Goal: Task Accomplishment & Management: Manage account settings

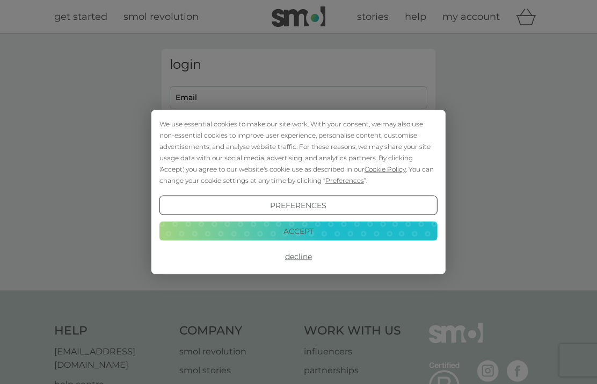
click at [401, 236] on button "Accept" at bounding box center [299, 230] width 278 height 19
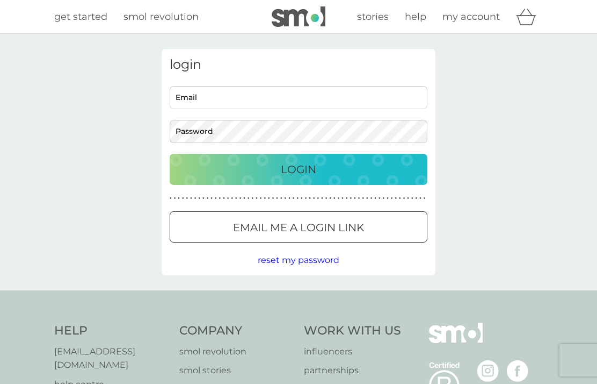
click at [330, 97] on input "Email" at bounding box center [299, 97] width 258 height 23
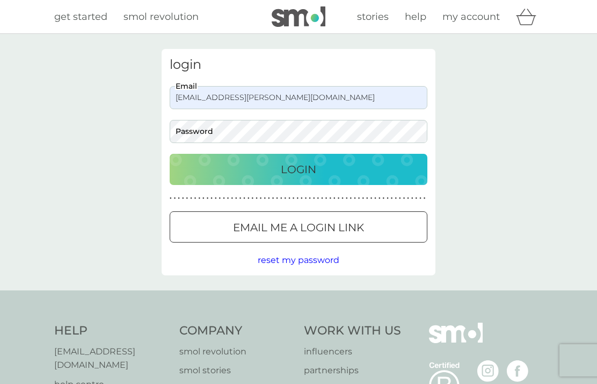
click at [287, 100] on input "haitch.townsend@gmail.com" at bounding box center [299, 97] width 258 height 23
click at [219, 100] on input "haitch.townsend@gmail.com" at bounding box center [299, 97] width 258 height 23
click at [218, 100] on input "haitch.townsend@gmail.com" at bounding box center [299, 97] width 258 height 23
click at [23, 82] on div "login haitch.townsend@gmail.com Email Password Login ● ● ● ● ● ● ● ● ● ● ● ● ● …" at bounding box center [298, 162] width 597 height 256
click at [200, 106] on input "haitch.townsend@gmail.com" at bounding box center [299, 97] width 258 height 23
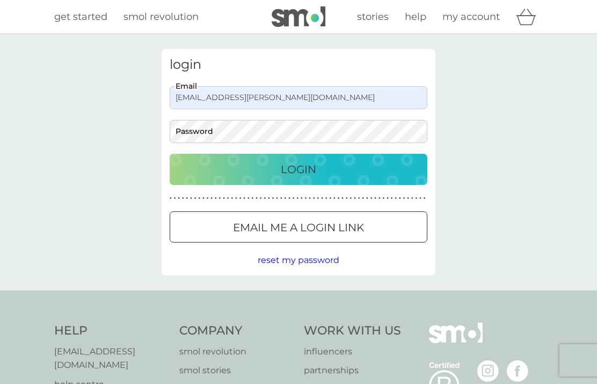
click at [561, 241] on div "login haitch.townsend@gmail.com Email Password Login ● ● ● ● ● ● ● ● ● ● ● ● ● …" at bounding box center [298, 162] width 597 height 256
click at [288, 99] on input "haitch.townsend@gmail.com" at bounding box center [299, 97] width 258 height 23
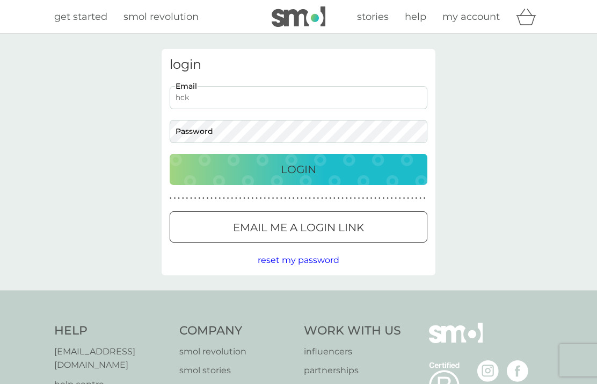
type input "hck.trent@gmail.com"
click at [299, 169] on button "Login" at bounding box center [299, 169] width 258 height 31
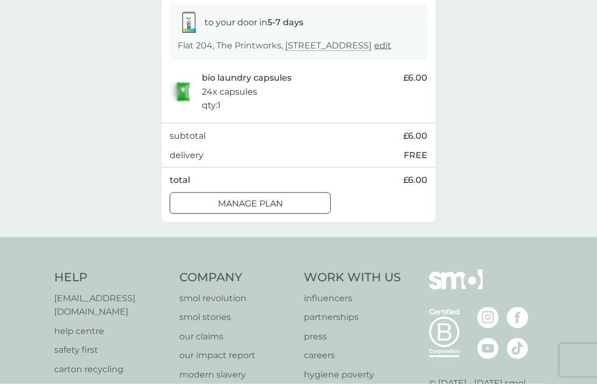
scroll to position [171, 0]
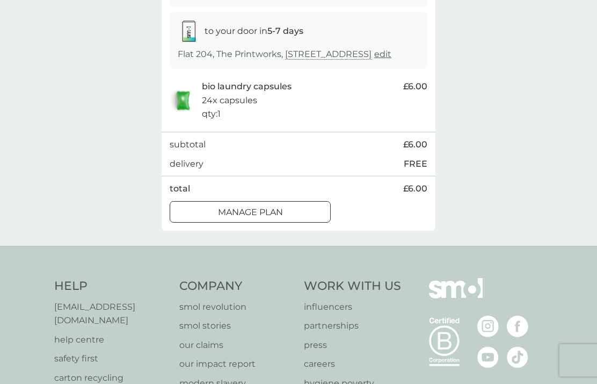
click at [260, 218] on div at bounding box center [250, 211] width 39 height 11
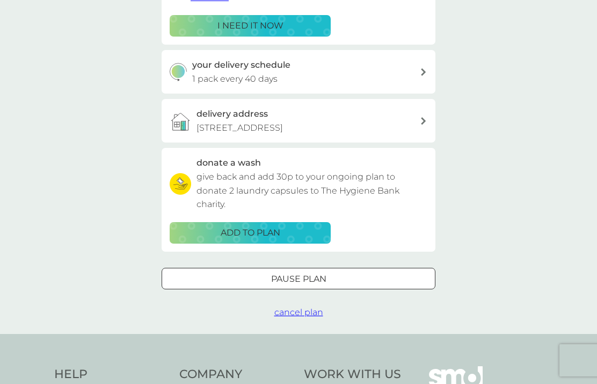
scroll to position [227, 0]
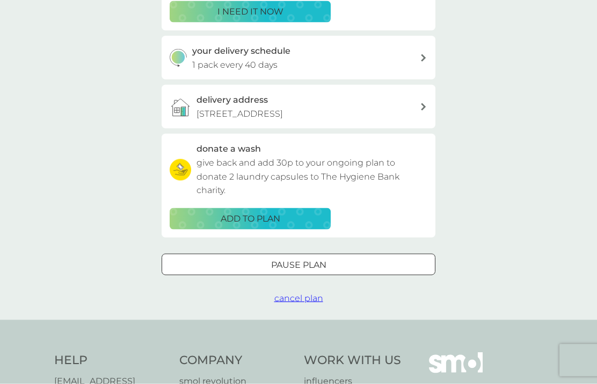
click at [306, 270] on div at bounding box center [298, 264] width 39 height 11
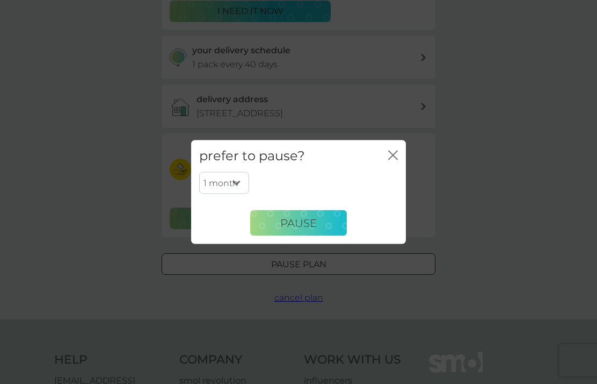
click at [228, 194] on select "1 month 2 months 3 months 4 months 5 months 6 months" at bounding box center [224, 182] width 50 height 23
select select "5"
click at [233, 194] on select "1 month 2 months 3 months 4 months 5 months 6 months" at bounding box center [224, 182] width 50 height 23
click at [229, 194] on select "1 month 2 months 3 months 4 months 5 months 6 months" at bounding box center [224, 182] width 50 height 23
click at [240, 194] on select "1 month 2 months 3 months 4 months 5 months 6 months" at bounding box center [224, 182] width 50 height 23
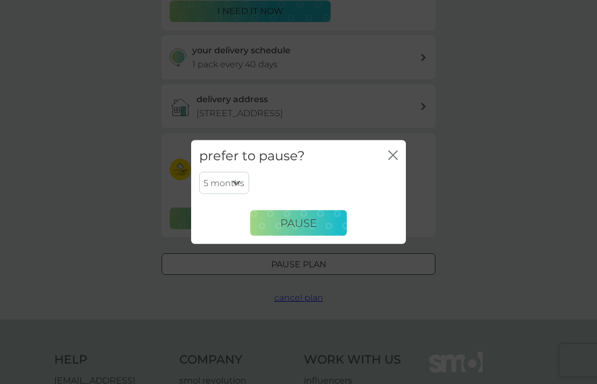
click at [318, 236] on button "Pause" at bounding box center [298, 223] width 97 height 26
